Goal: Information Seeking & Learning: Learn about a topic

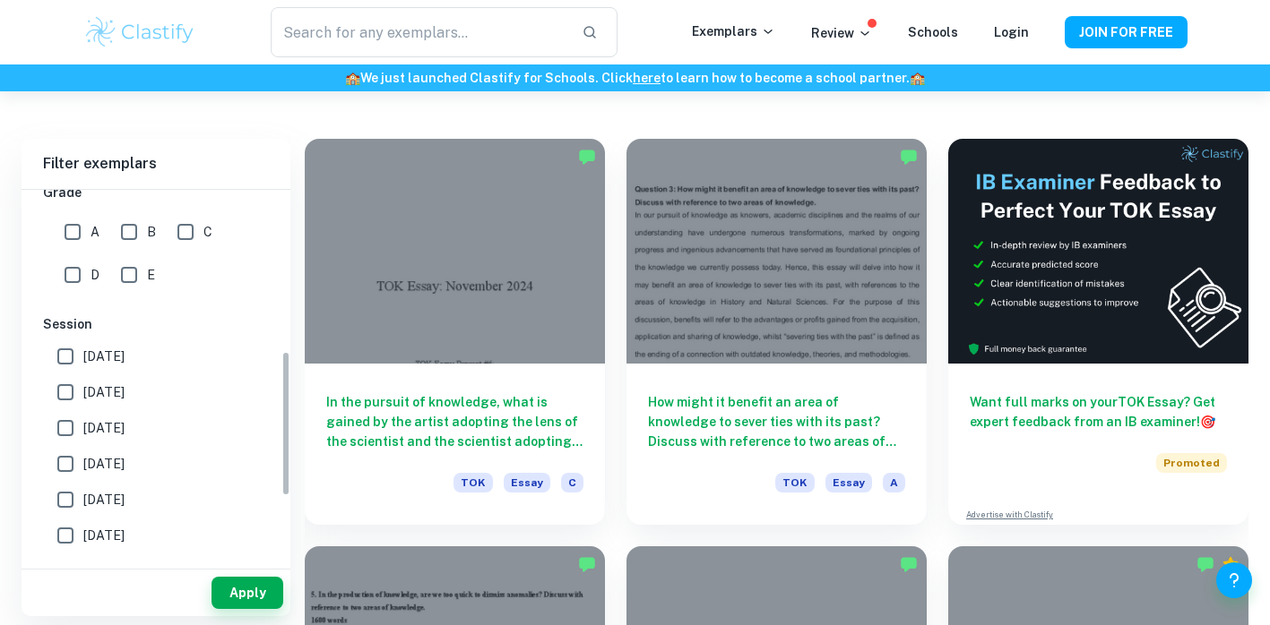
scroll to position [414, 0]
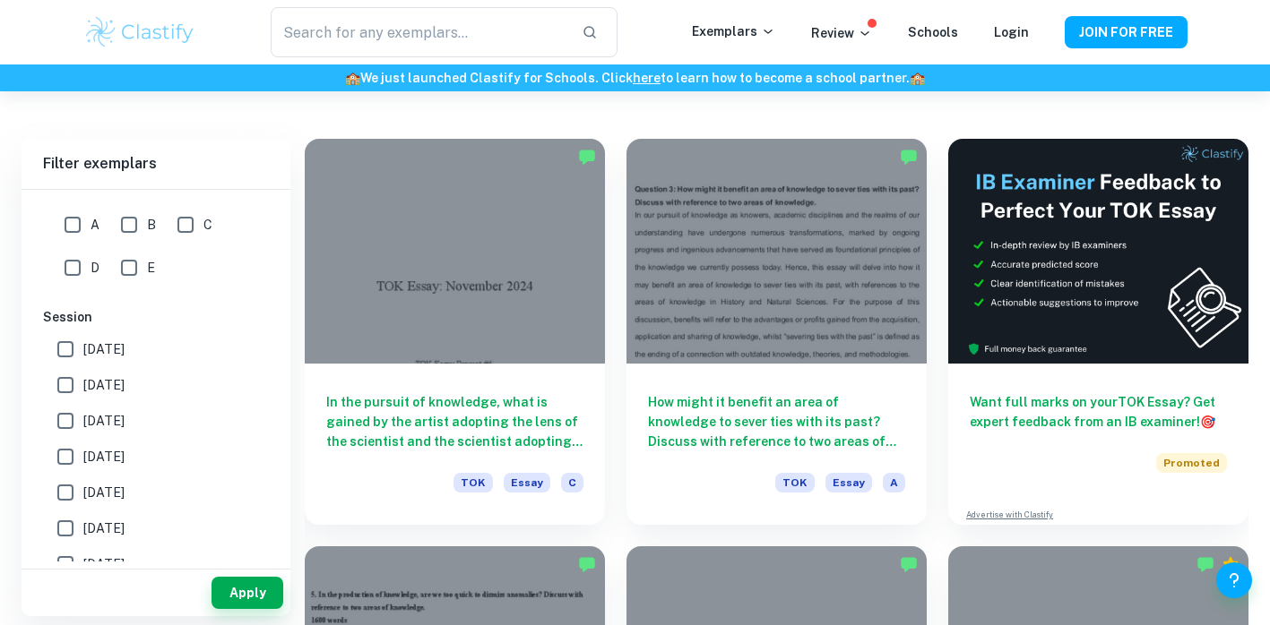
click at [155, 530] on label "[DATE]" at bounding box center [150, 529] width 207 height 36
click at [83, 530] on input "[DATE]" at bounding box center [65, 529] width 36 height 36
checkbox input "true"
click at [228, 592] on button "Apply" at bounding box center [247, 593] width 72 height 32
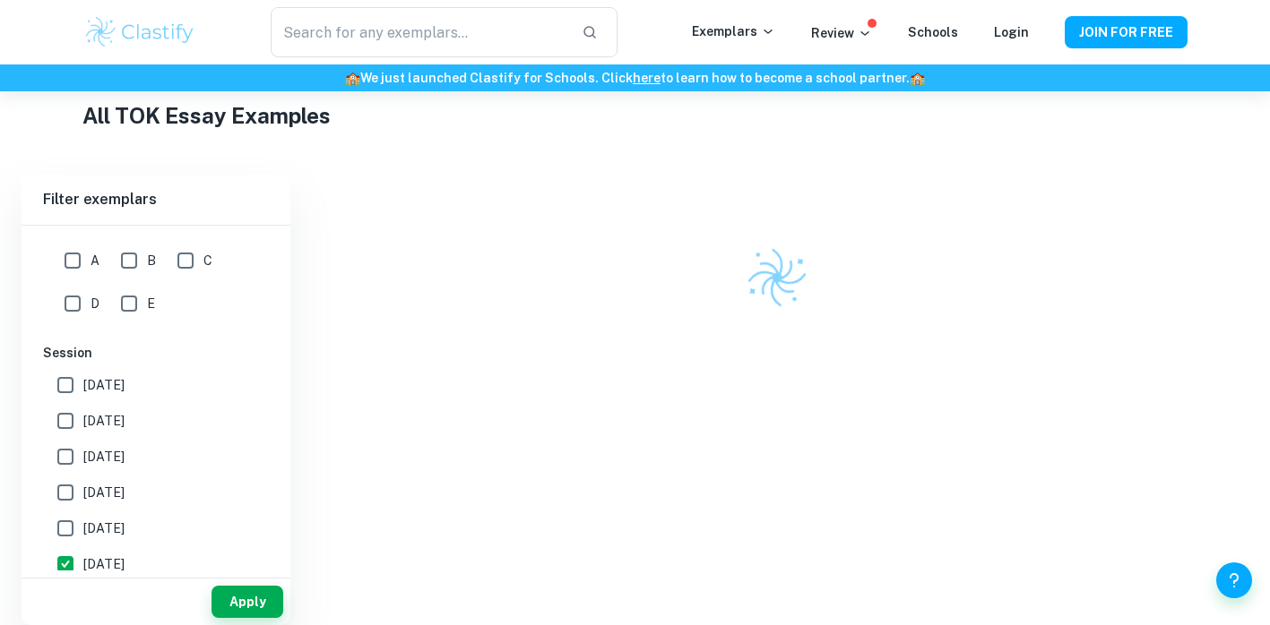
scroll to position [465, 0]
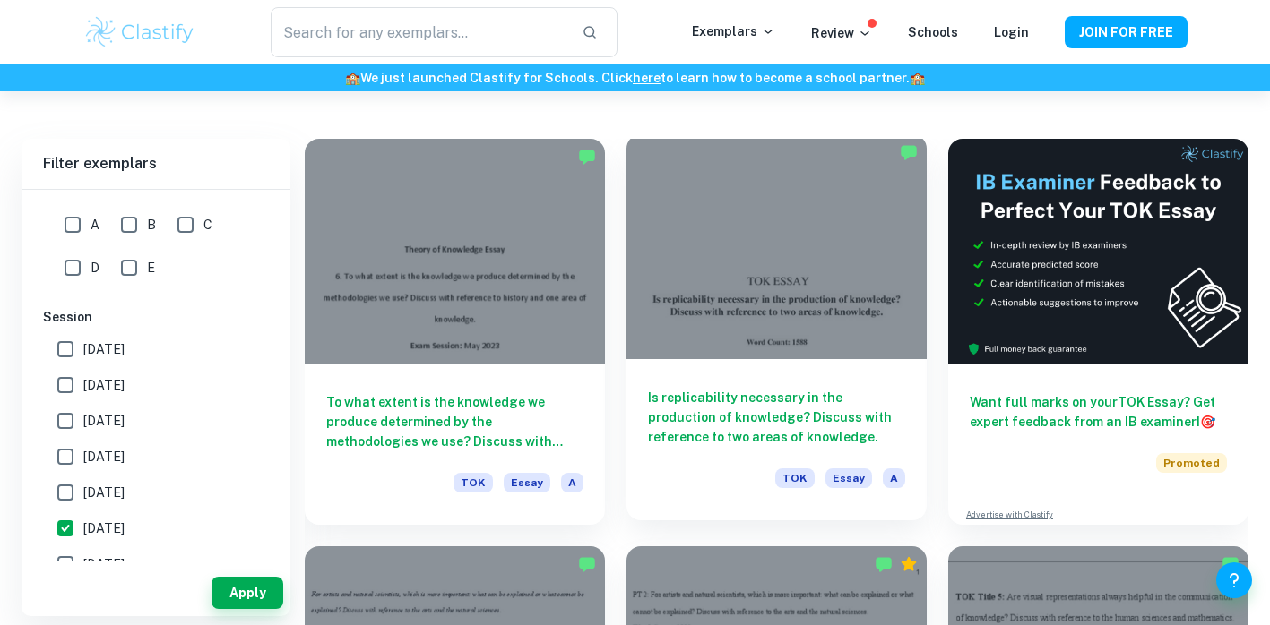
click at [729, 391] on h6 "Is replicability necessary in the production of knowledge? Discuss with referen…" at bounding box center [776, 417] width 257 height 59
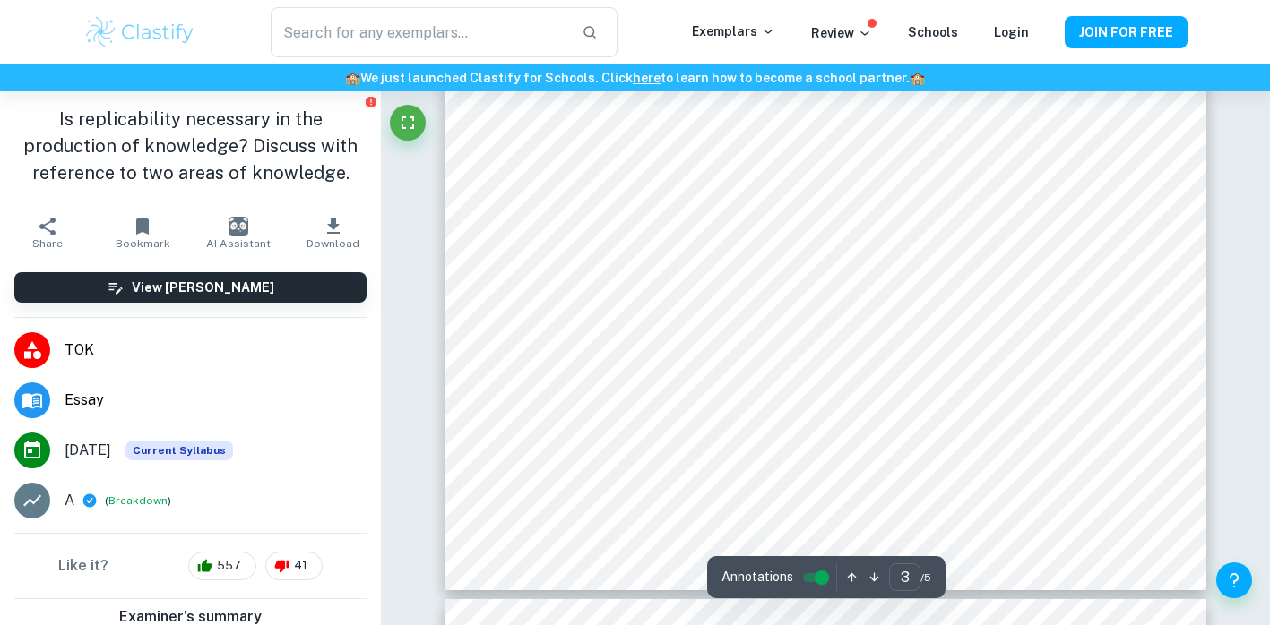
scroll to position [3003, 0]
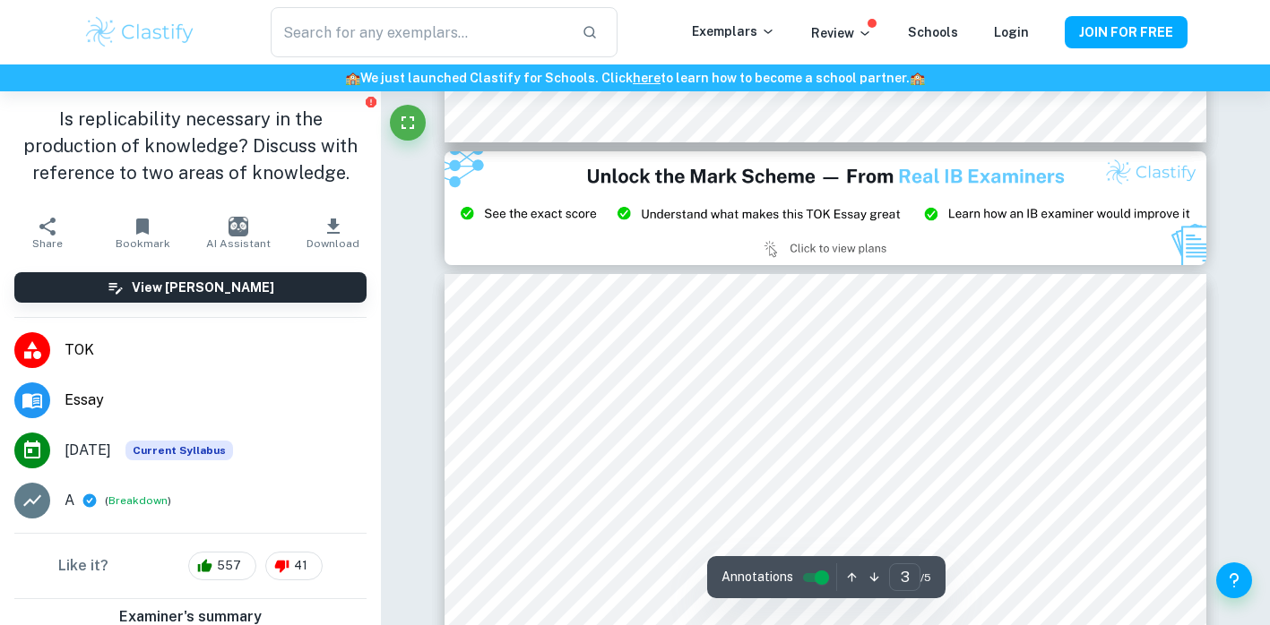
type input "2"
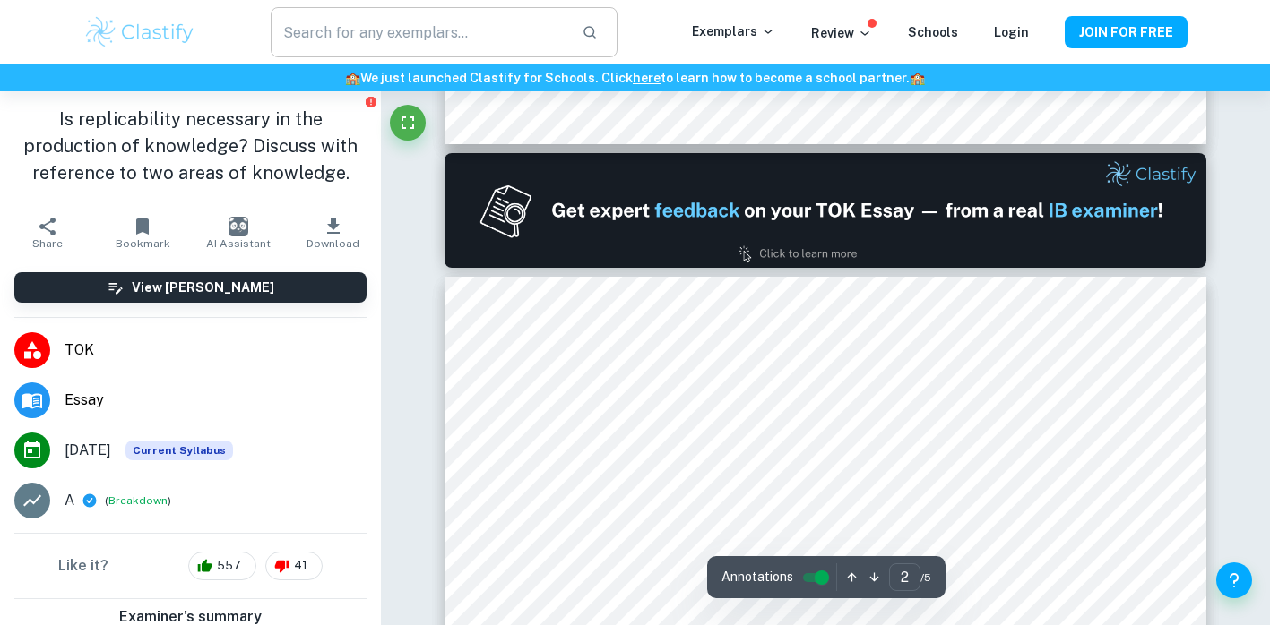
scroll to position [1036, 0]
